Goal: Navigation & Orientation: Find specific page/section

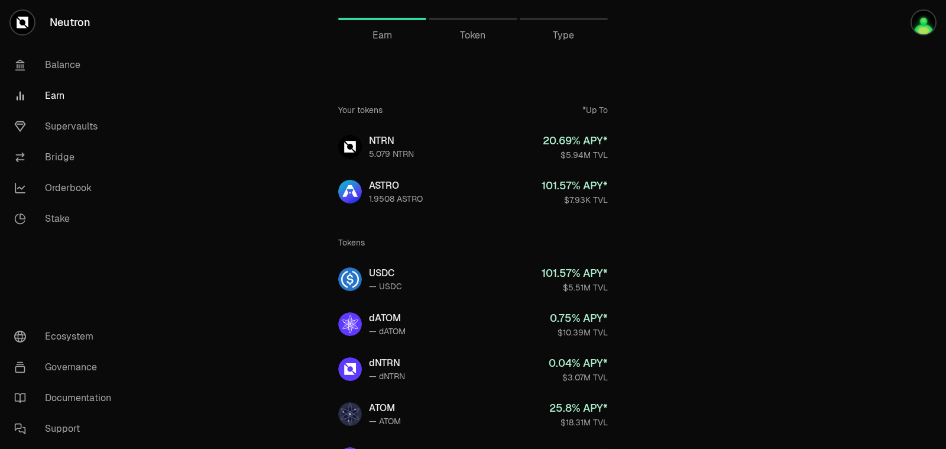
click at [46, 104] on link "Earn" at bounding box center [66, 95] width 123 height 31
click at [466, 44] on div "Earn Token Type" at bounding box center [473, 23] width 455 height 47
click at [466, 38] on span "Token" at bounding box center [472, 35] width 25 height 14
click at [78, 67] on link "Balance" at bounding box center [66, 65] width 123 height 31
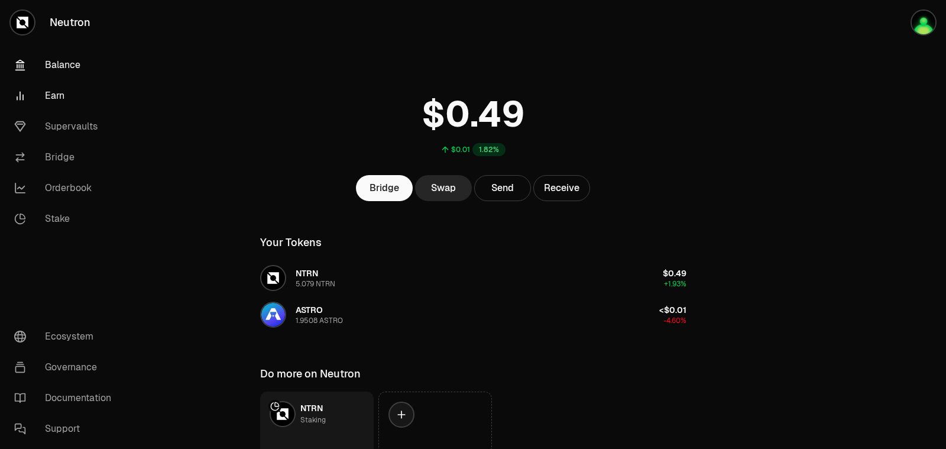
click at [55, 92] on link "Earn" at bounding box center [66, 95] width 123 height 31
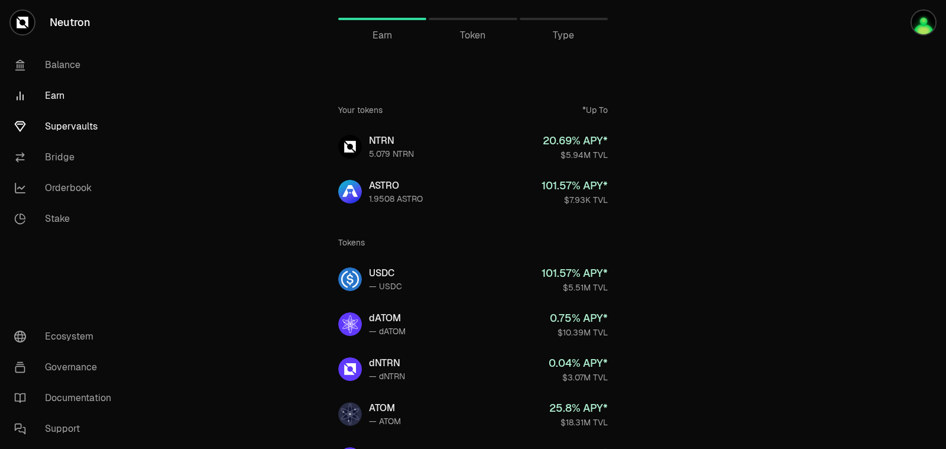
click at [65, 124] on link "Supervaults" at bounding box center [66, 126] width 123 height 31
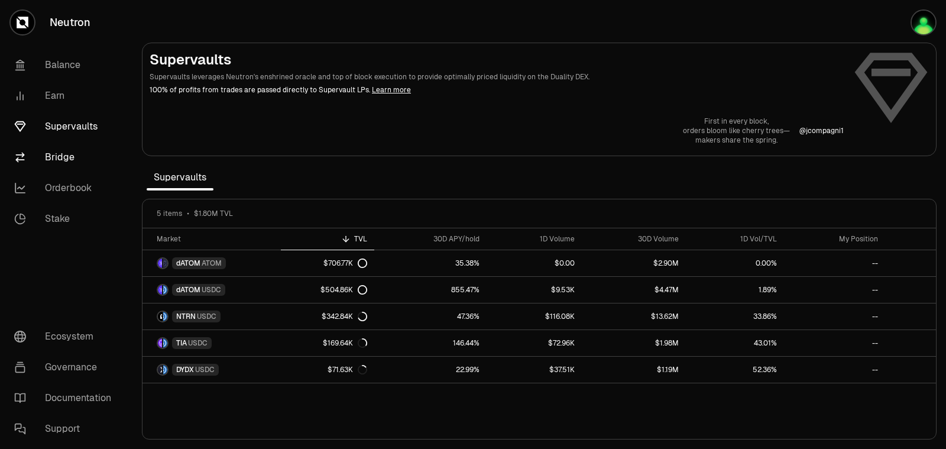
click at [56, 154] on link "Bridge" at bounding box center [66, 157] width 123 height 31
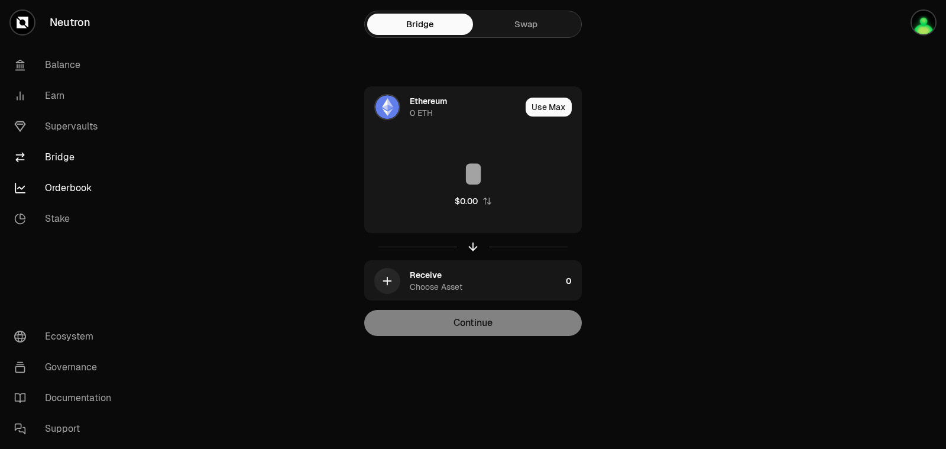
click at [60, 181] on link "Orderbook" at bounding box center [66, 188] width 123 height 31
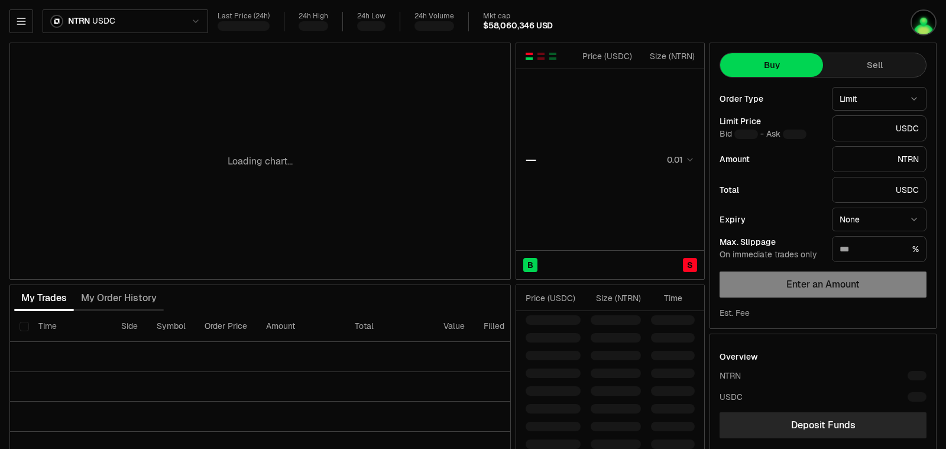
type input "********"
